Goal: Task Accomplishment & Management: Use online tool/utility

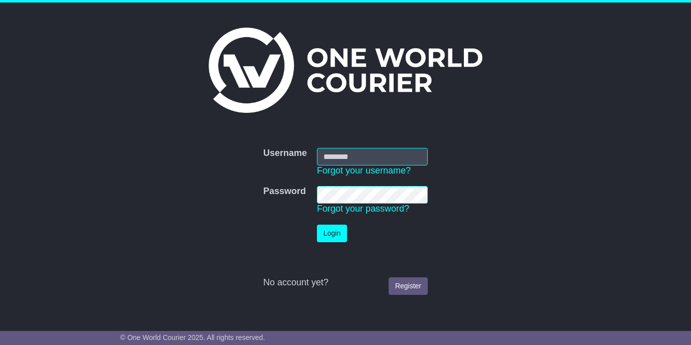
type input "**********"
click at [332, 233] on button "Login" at bounding box center [332, 234] width 30 height 18
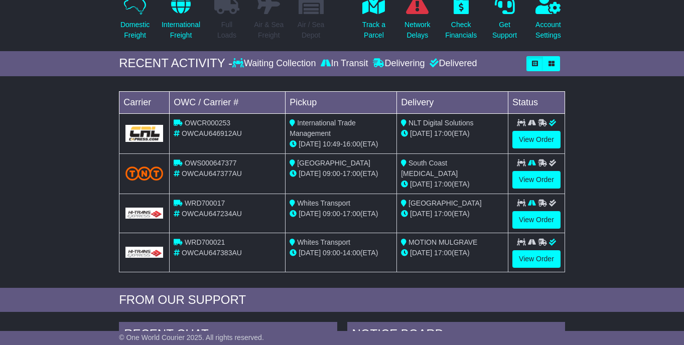
scroll to position [112, 0]
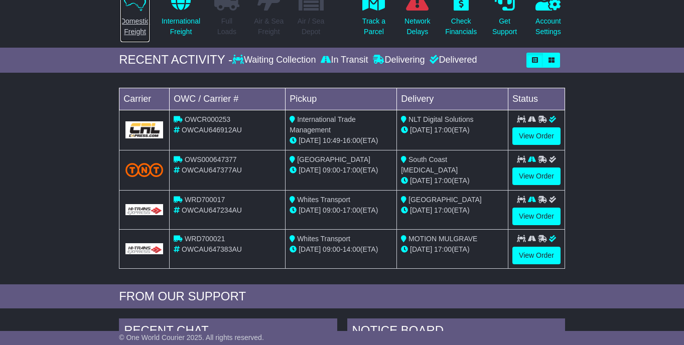
click at [130, 37] on p "Domestic Freight" at bounding box center [134, 26] width 29 height 21
